Goal: Find contact information

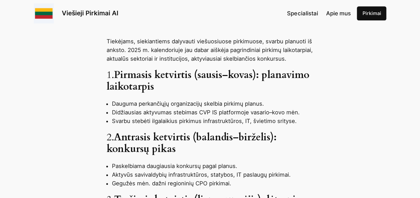
scroll to position [301, 0]
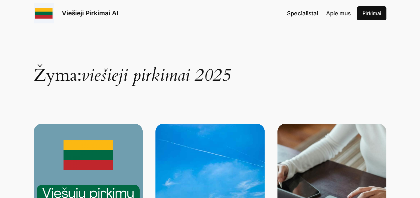
scroll to position [67, 0]
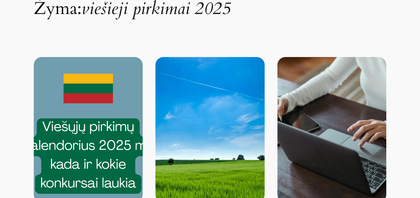
click at [130, 131] on img at bounding box center [88, 130] width 109 height 146
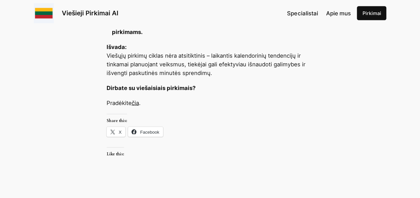
scroll to position [534, 0]
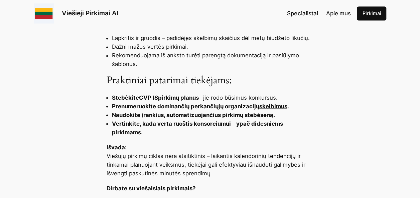
click at [150, 101] on link "CVP IS" at bounding box center [148, 97] width 19 height 7
